Goal: Task Accomplishment & Management: Manage account settings

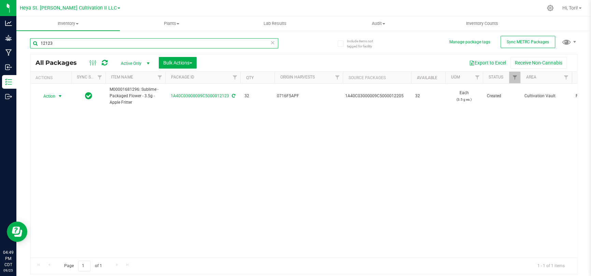
click at [61, 40] on input "12123" at bounding box center [154, 43] width 248 height 10
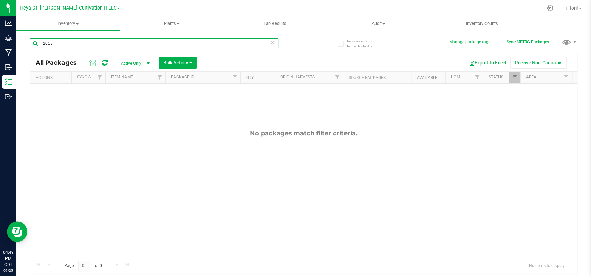
click at [75, 43] on input "12053" at bounding box center [154, 43] width 248 height 10
type input "12053"
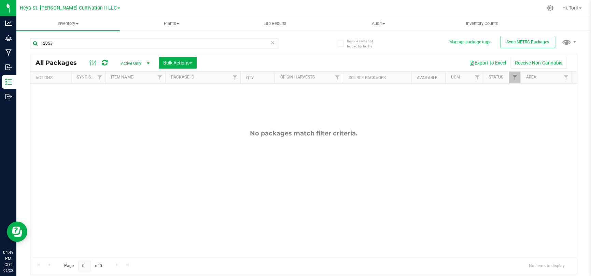
click at [124, 59] on span "Active Only" at bounding box center [134, 64] width 38 height 10
click at [131, 104] on li "All" at bounding box center [133, 105] width 37 height 10
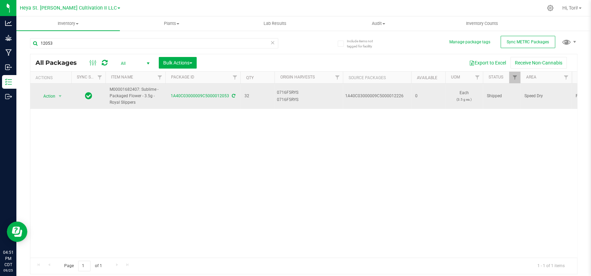
click at [50, 97] on span "Action" at bounding box center [46, 96] width 18 height 10
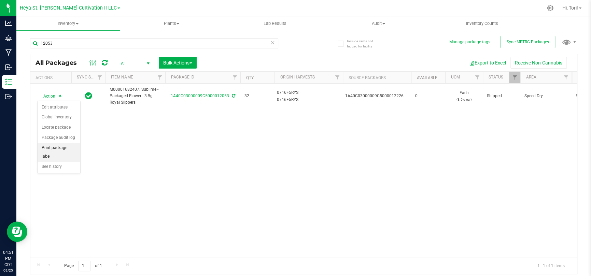
click at [57, 153] on li "Print package label" at bounding box center [59, 152] width 43 height 19
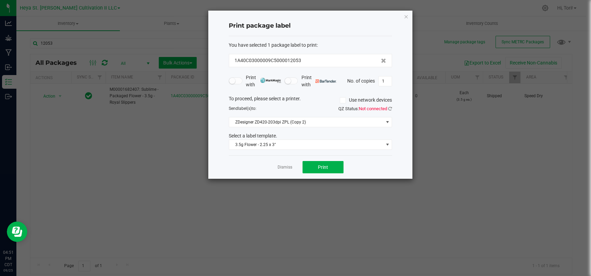
click at [367, 107] on span "Not connected" at bounding box center [373, 108] width 28 height 5
click at [388, 107] on icon at bounding box center [390, 108] width 4 height 4
click at [338, 169] on button "Print" at bounding box center [322, 167] width 41 height 12
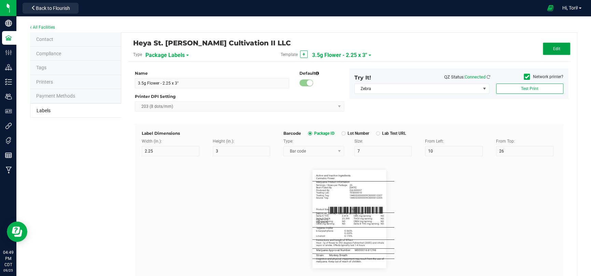
click at [546, 47] on button "Edit" at bounding box center [555, 49] width 27 height 12
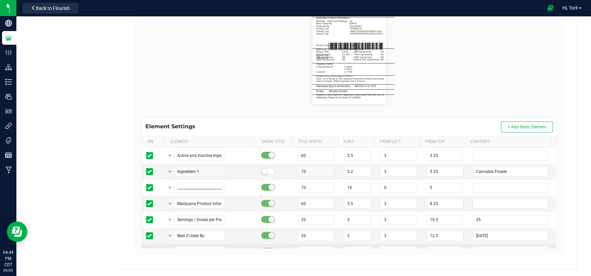
scroll to position [34, 0]
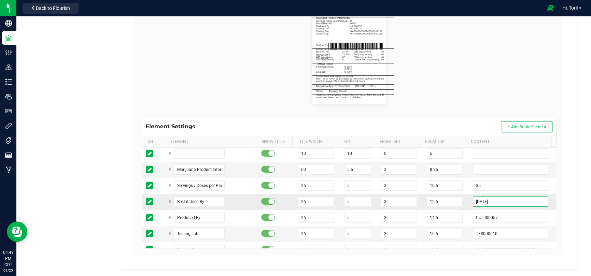
click at [493, 198] on input "[DATE]" at bounding box center [509, 202] width 75 height 10
type input "[DATE]"
click at [502, 234] on input "TES000010" at bounding box center [509, 234] width 75 height 10
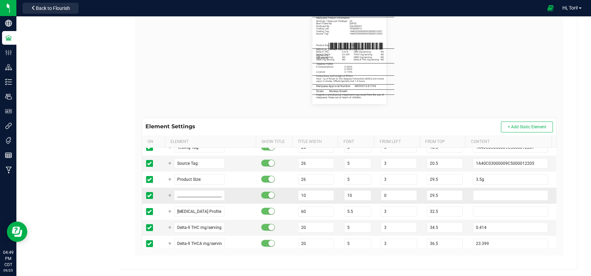
scroll to position [102, 0]
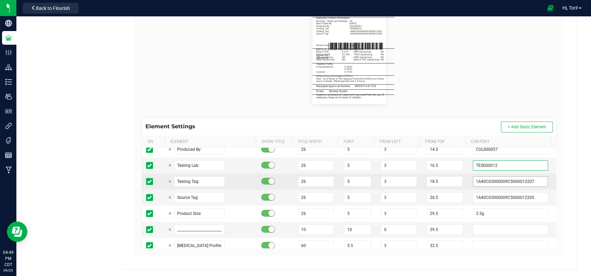
type input "TES000012"
click at [528, 181] on input "1A40C03000009C5000012207" at bounding box center [509, 181] width 75 height 10
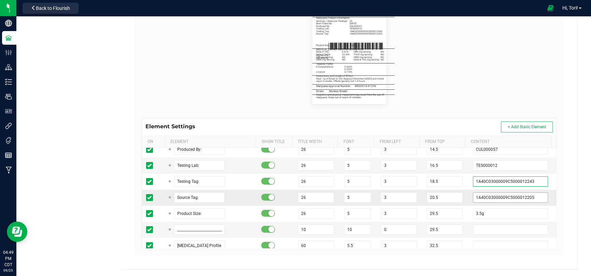
type input "1A40C03000009C5000012243"
click at [527, 195] on input "1A40C03000009C5000012205" at bounding box center [509, 197] width 75 height 10
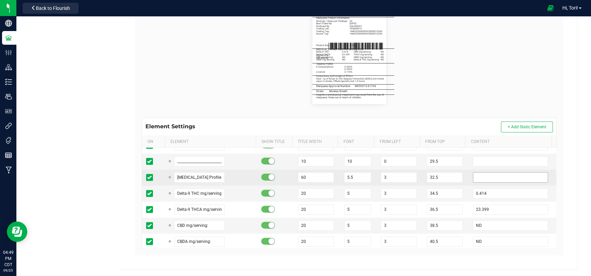
scroll to position [171, 0]
type input "1A40C03000009C5000012226"
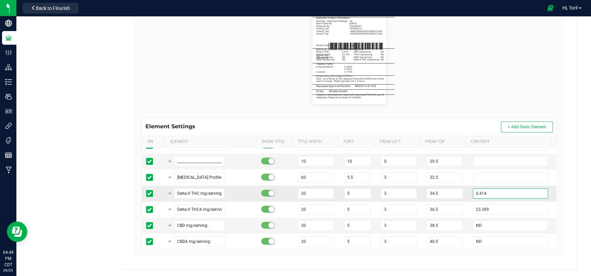
click at [491, 189] on input "0.414" at bounding box center [509, 193] width 75 height 10
type input "0"
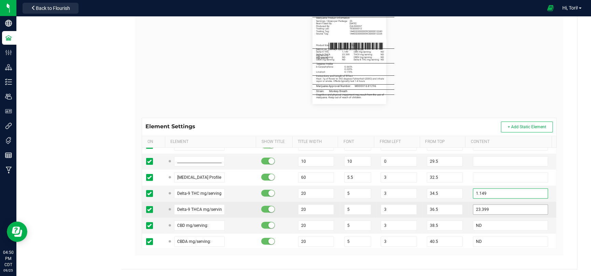
type input "1.149"
click at [481, 204] on input "23.399" at bounding box center [509, 209] width 75 height 10
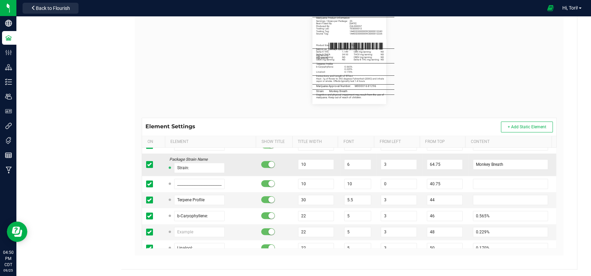
scroll to position [341, 0]
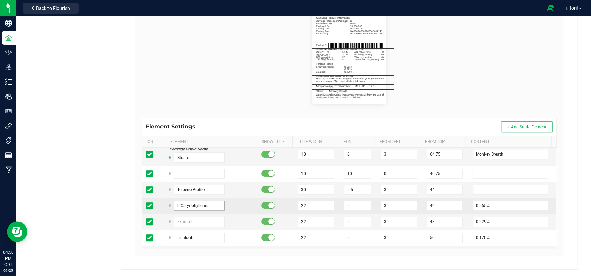
type input "24.93"
click at [212, 203] on input "b-Caryophyllene:" at bounding box center [199, 206] width 50 height 10
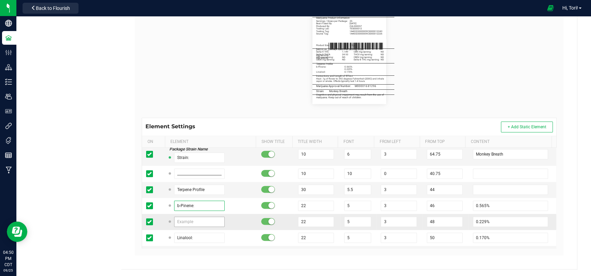
type input "b-Pinene:"
click at [191, 218] on input "text" at bounding box center [199, 222] width 50 height 10
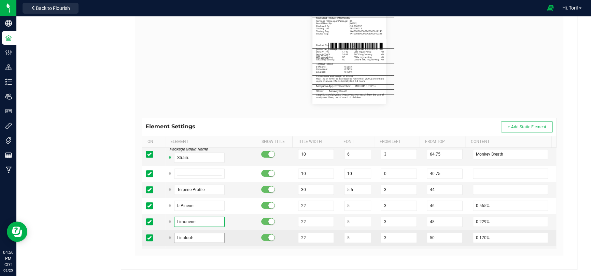
type input "Limonene:"
click at [210, 234] on input "Linalool:" at bounding box center [199, 238] width 50 height 10
type input "L"
type input "b-Caryophyllene"
click at [483, 233] on input "0.170%" at bounding box center [509, 238] width 75 height 10
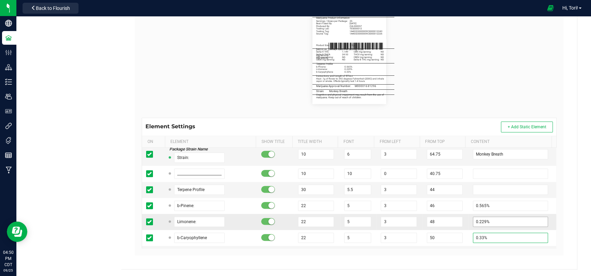
type input "0.33%"
click at [485, 221] on input "0.229%" at bounding box center [509, 222] width 75 height 10
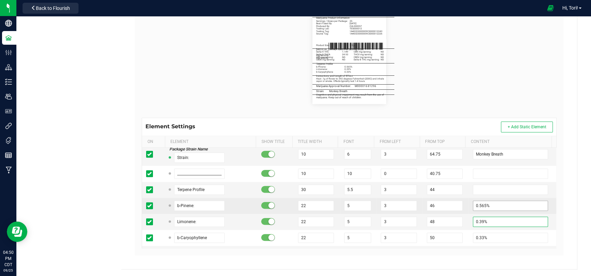
type input "0.39%"
click at [492, 205] on input "0.565%" at bounding box center [509, 206] width 75 height 10
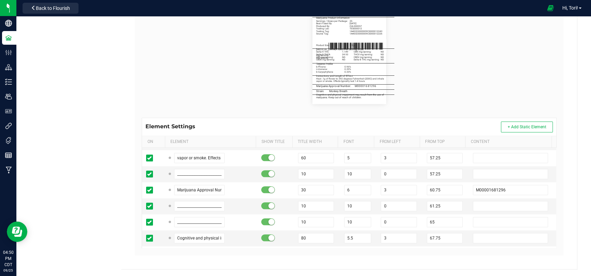
scroll to position [478, 0]
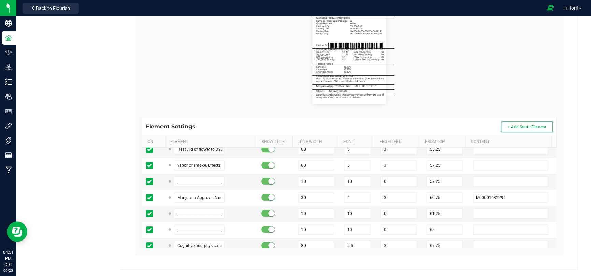
type input "0.96%"
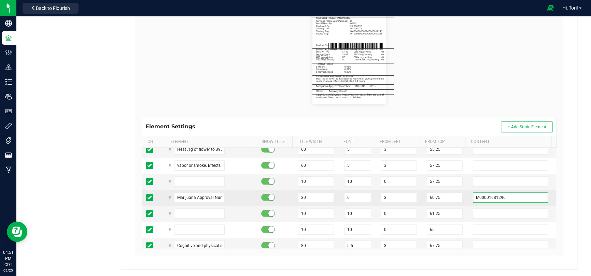
click at [508, 192] on input "M00001681296" at bounding box center [509, 197] width 75 height 10
paste input "2407"
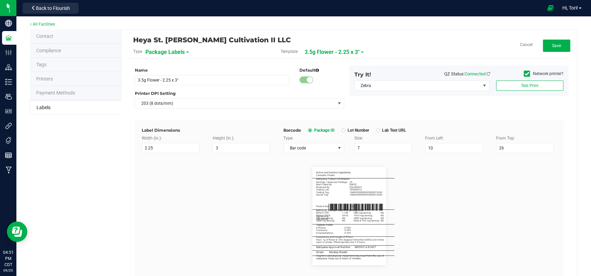
scroll to position [0, 0]
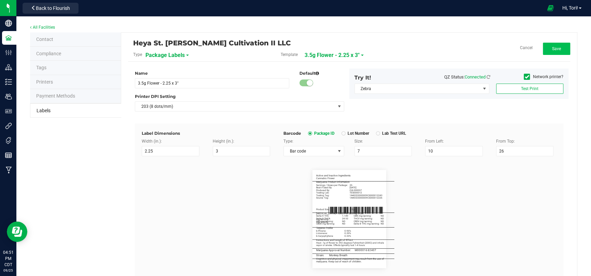
type input "M00001682407"
click at [544, 51] on button "Save" at bounding box center [555, 49] width 27 height 12
